Goal: Task Accomplishment & Management: Complete application form

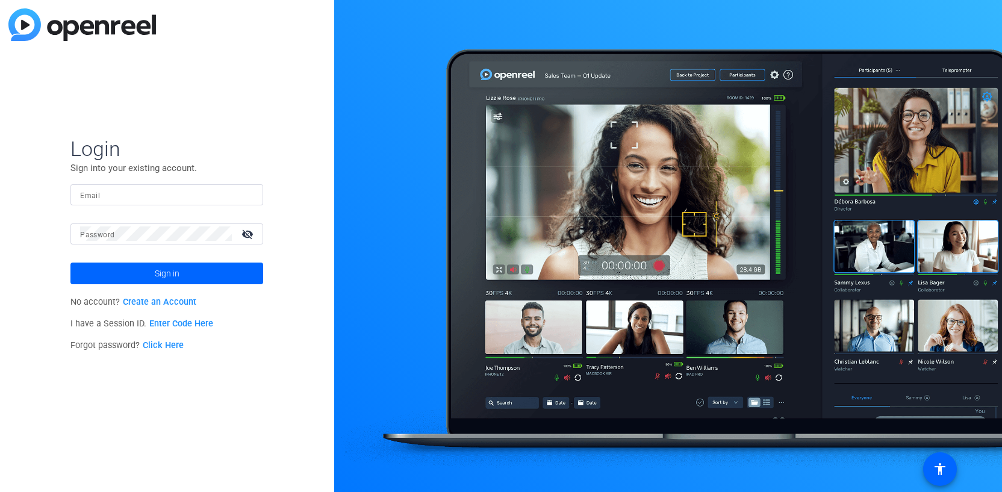
click at [120, 203] on div at bounding box center [166, 194] width 173 height 21
click at [116, 194] on input "Email" at bounding box center [166, 194] width 173 height 14
click at [170, 302] on link "Create an Account" at bounding box center [159, 302] width 73 height 10
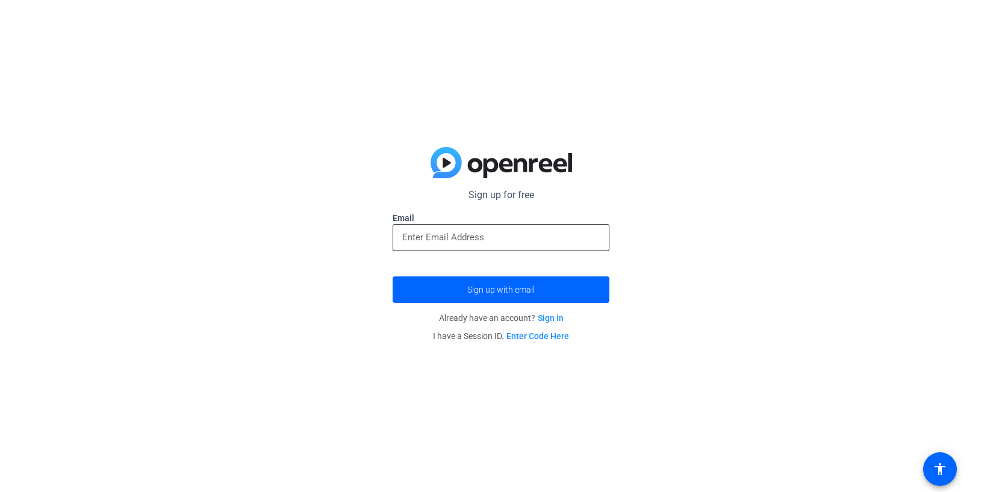
click at [410, 237] on input "email" at bounding box center [501, 237] width 198 height 14
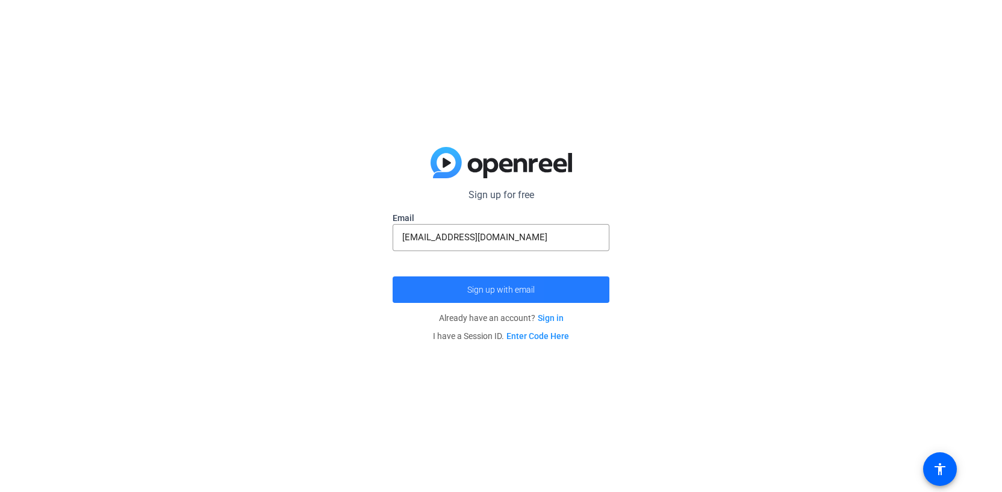
click at [425, 276] on span "submit" at bounding box center [501, 289] width 217 height 29
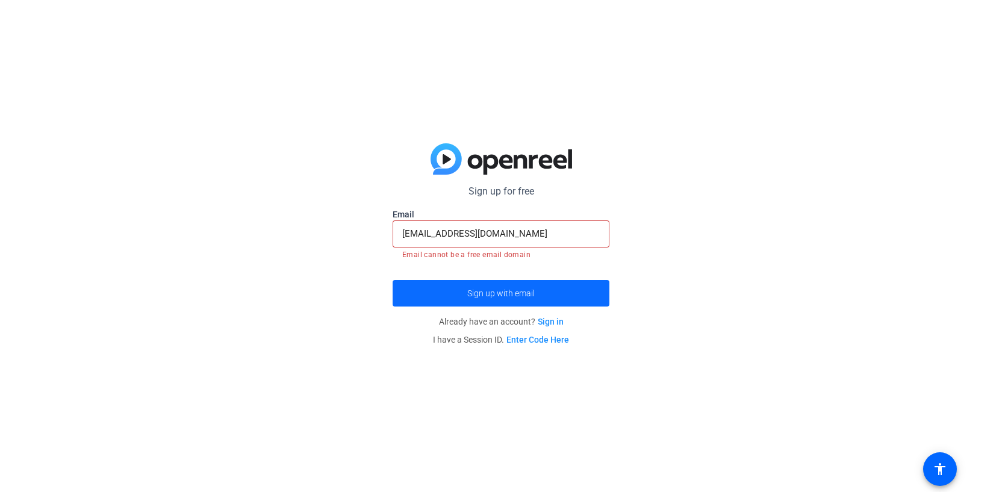
click at [439, 291] on span "submit" at bounding box center [501, 293] width 217 height 29
click at [503, 234] on input "[EMAIL_ADDRESS][DOMAIN_NAME]" at bounding box center [501, 234] width 198 height 14
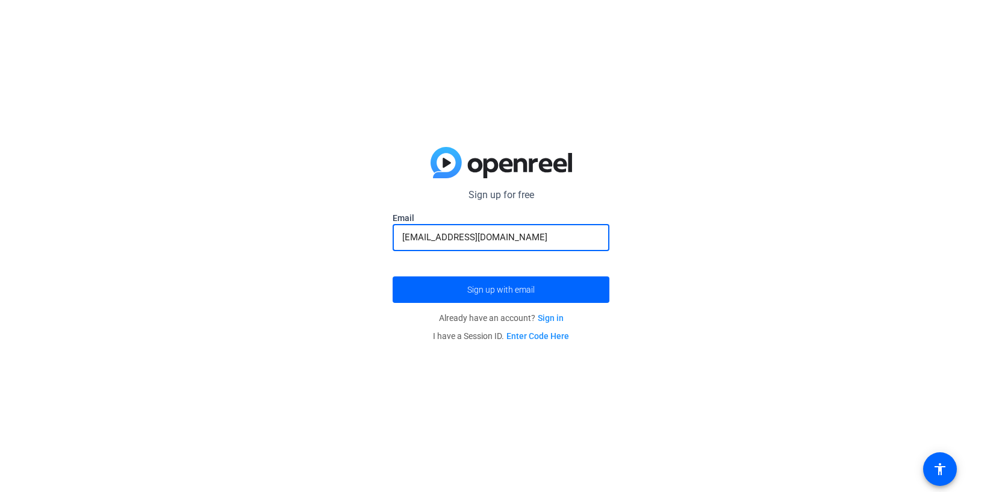
type input "[EMAIL_ADDRESS][DOMAIN_NAME]"
click at [478, 290] on span "Sign up with email" at bounding box center [500, 290] width 67 height 0
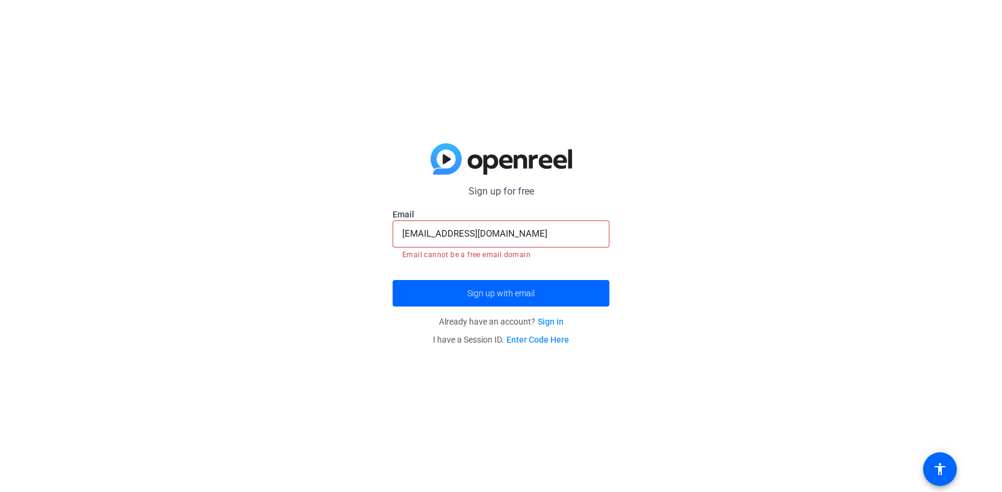
click at [546, 323] on link "Sign in" at bounding box center [551, 322] width 26 height 10
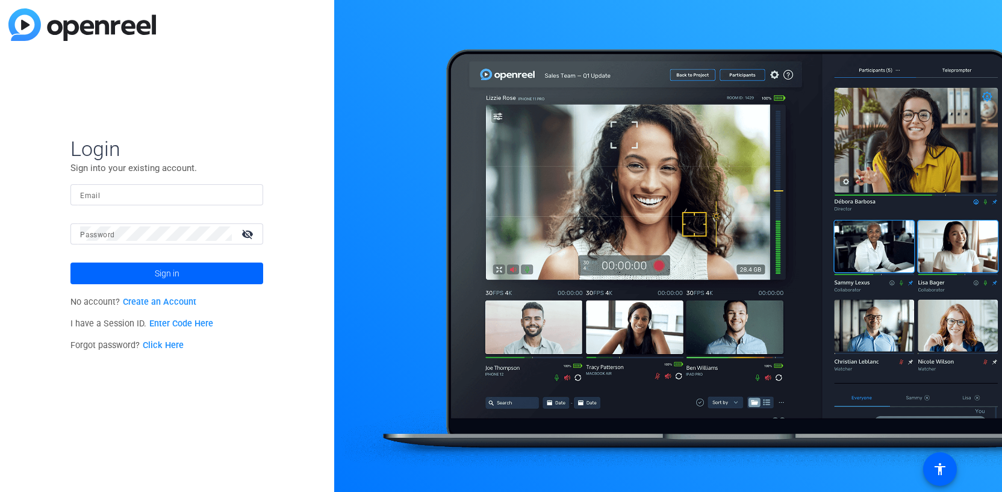
click at [165, 297] on link "Create an Account" at bounding box center [159, 302] width 73 height 10
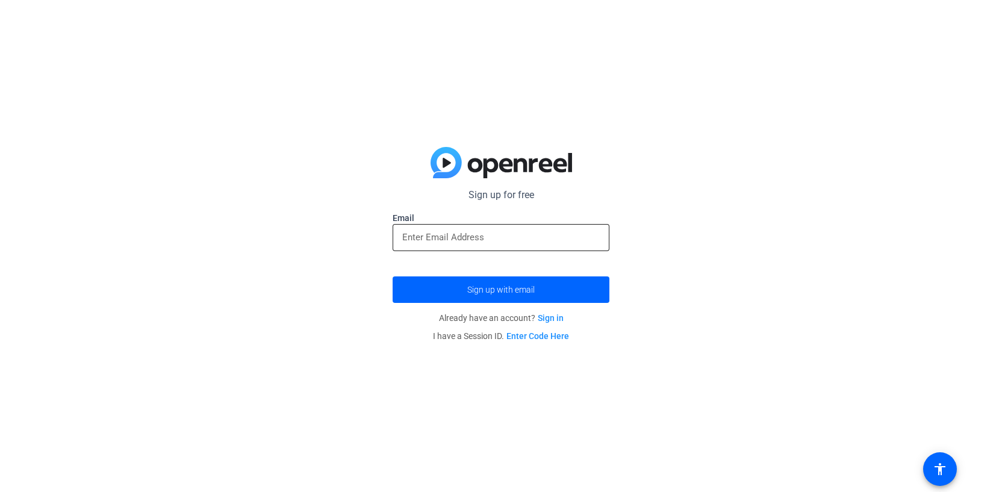
click at [423, 241] on input "email" at bounding box center [501, 237] width 198 height 14
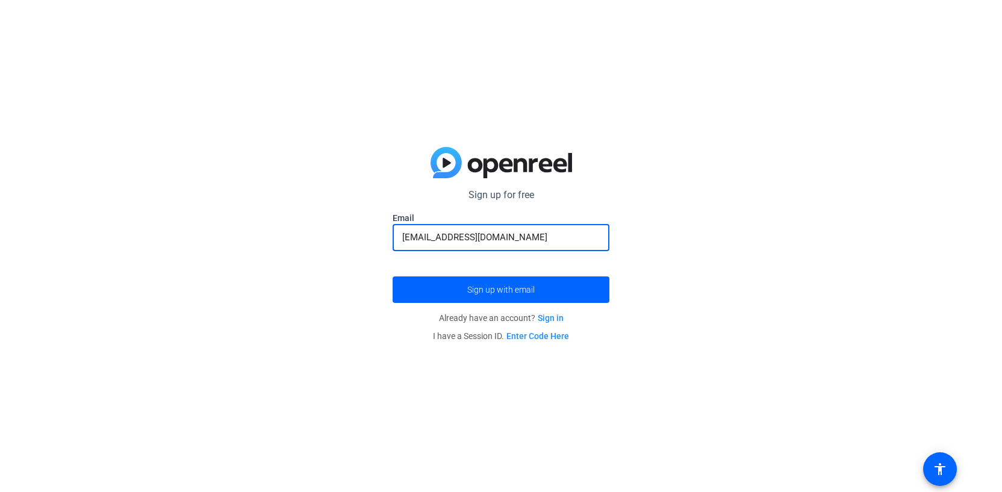
click at [393, 277] on button "Sign up with email" at bounding box center [501, 290] width 217 height 27
type input "N"
type input "[EMAIL_ADDRESS][DOMAIN_NAME]"
click at [393, 277] on button "Sign up with email" at bounding box center [501, 290] width 217 height 27
